Goal: Check status: Check status

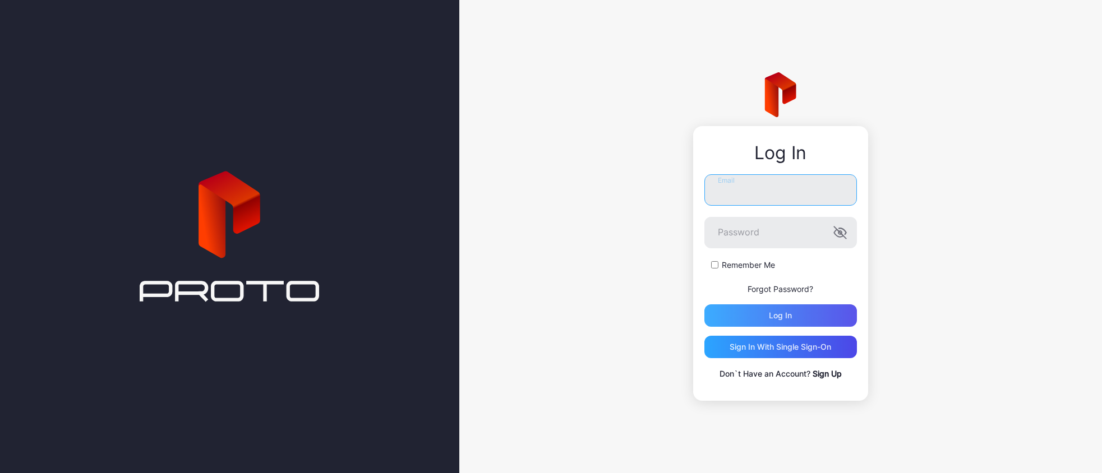
type input "**********"
click at [778, 317] on div "Log in" at bounding box center [780, 315] width 23 height 9
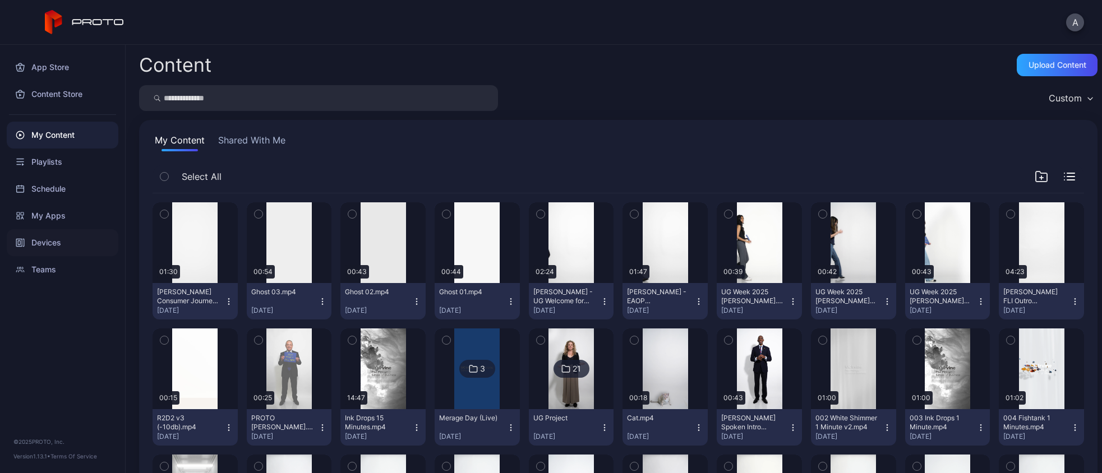
click at [54, 242] on div "Devices" at bounding box center [63, 242] width 112 height 27
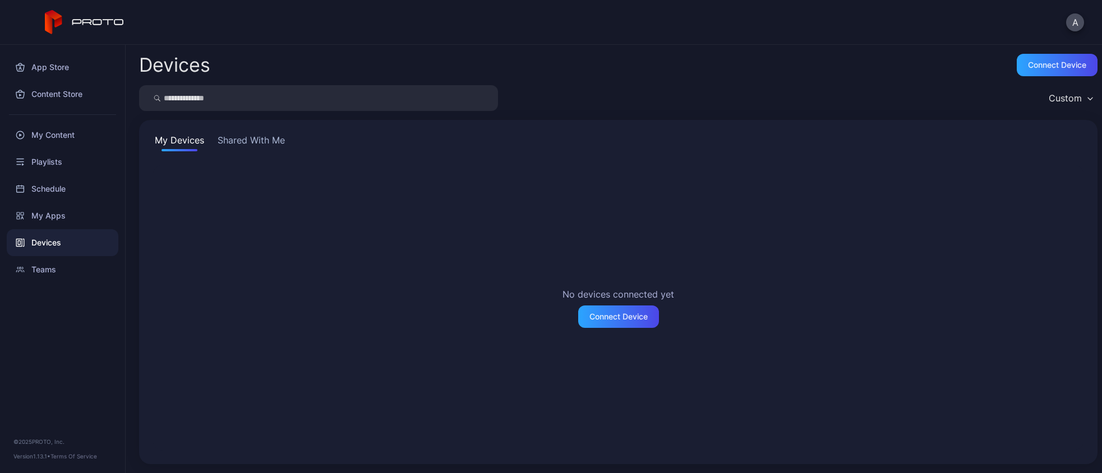
click at [235, 145] on button "Shared With Me" at bounding box center [251, 142] width 72 height 18
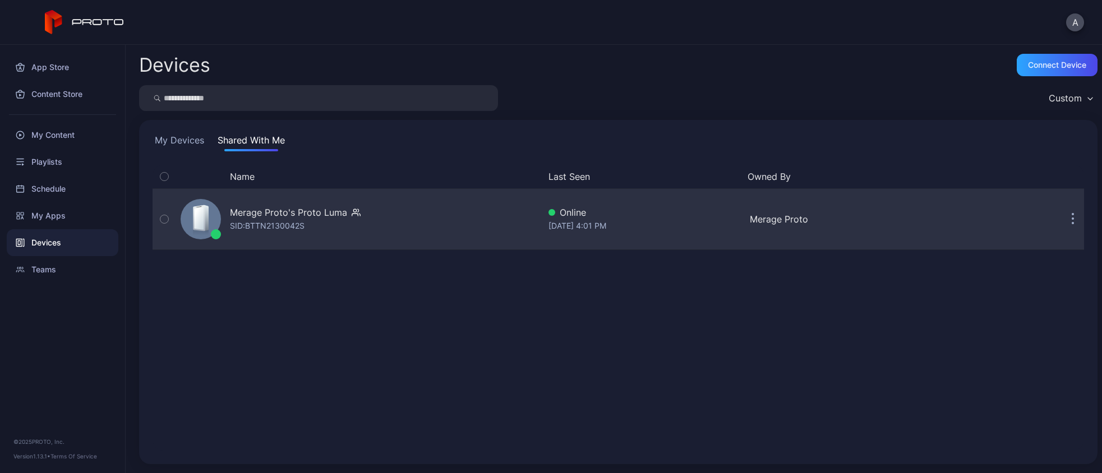
click at [260, 219] on div "SID: BTTN2130042S" at bounding box center [267, 225] width 75 height 13
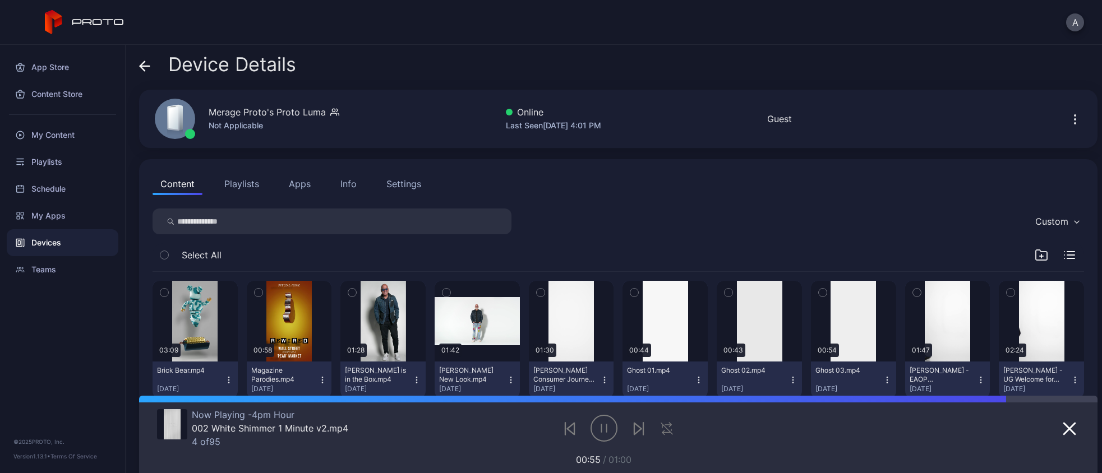
click at [351, 188] on div "Info" at bounding box center [348, 183] width 16 height 13
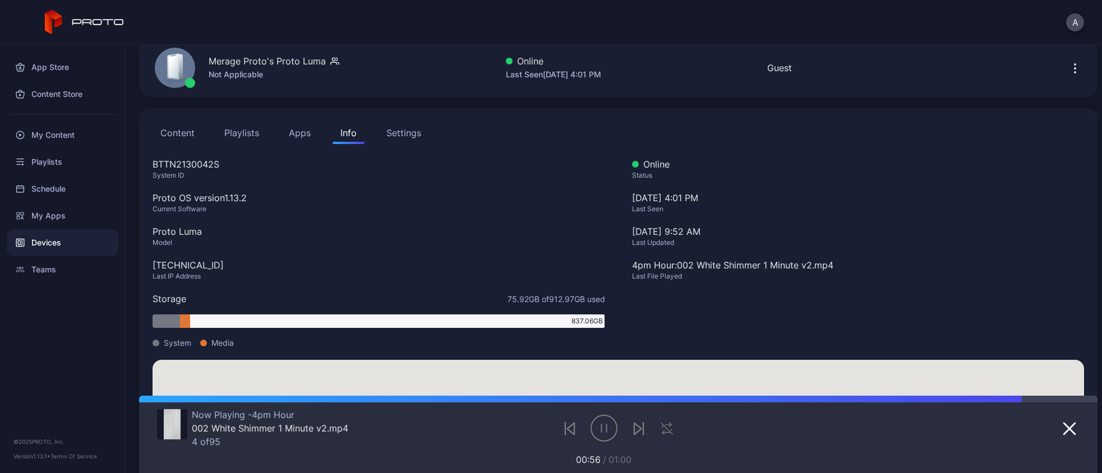
scroll to position [238, 0]
